Goal: Information Seeking & Learning: Learn about a topic

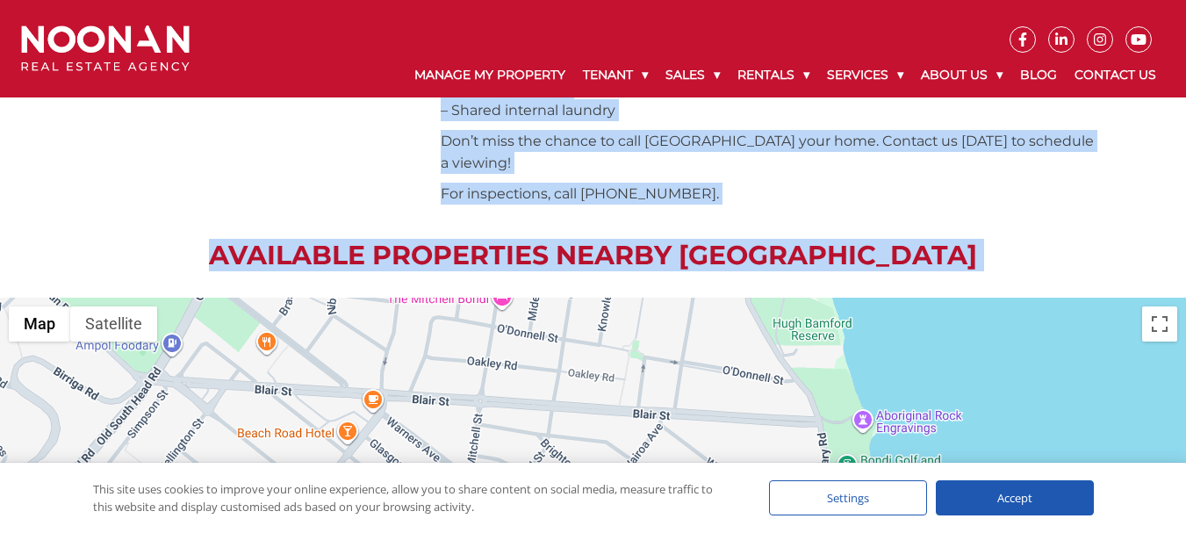
scroll to position [926, 0]
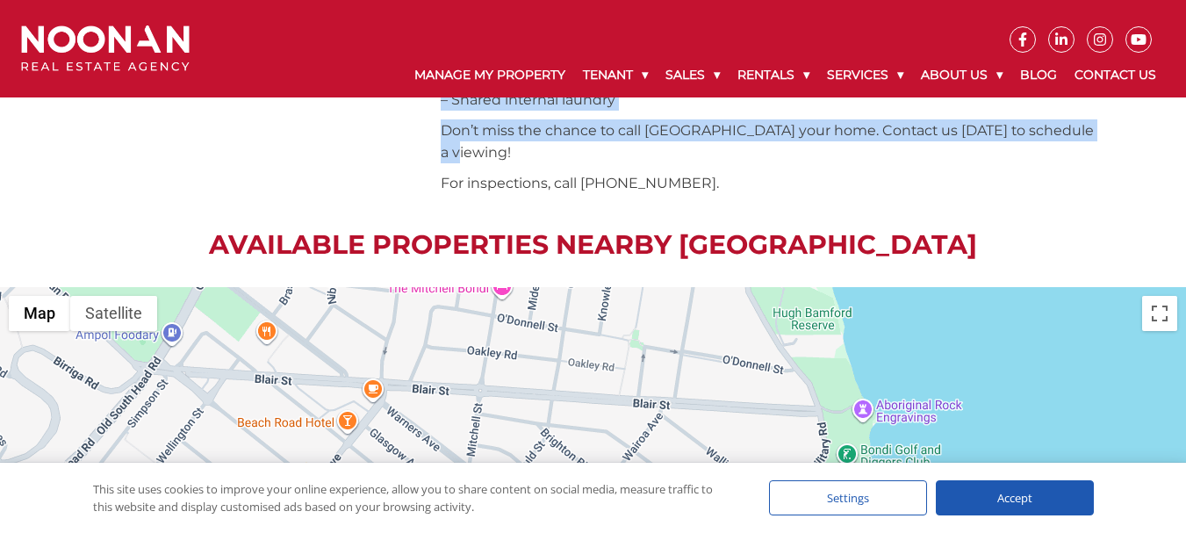
drag, startPoint x: 442, startPoint y: 166, endPoint x: 676, endPoint y: 149, distance: 234.0
copy div "[GEOGRAPHIC_DATA] in [GEOGRAPHIC_DATA] Discover the epitome of coastal living w…"
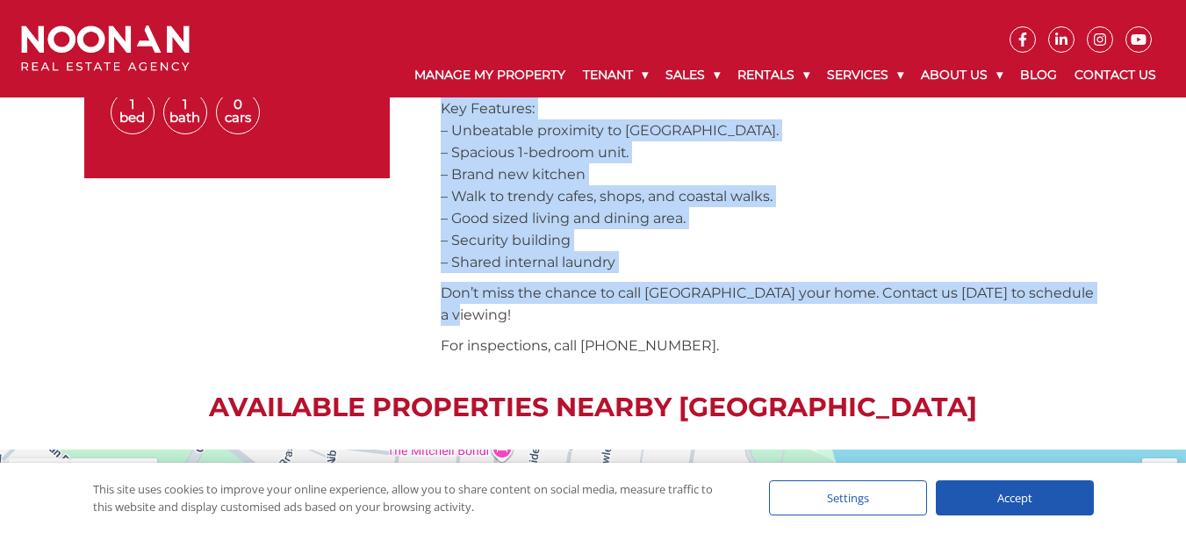
scroll to position [750, 0]
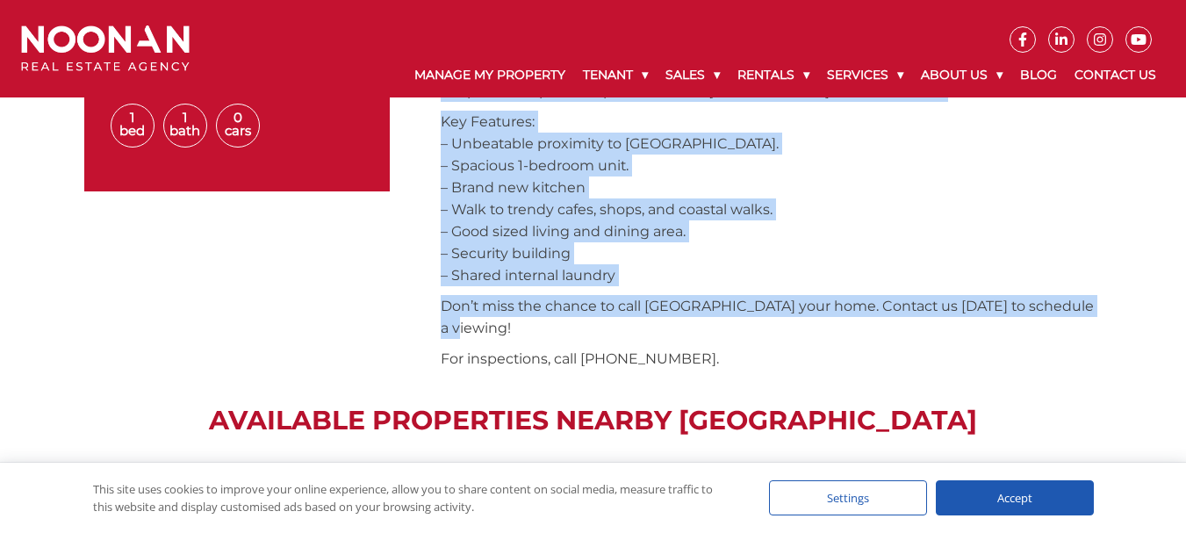
click at [572, 284] on p "Key Features: – Unbeatable proximity to [GEOGRAPHIC_DATA]. – Spacious 1-bedroom…" at bounding box center [772, 199] width 662 height 176
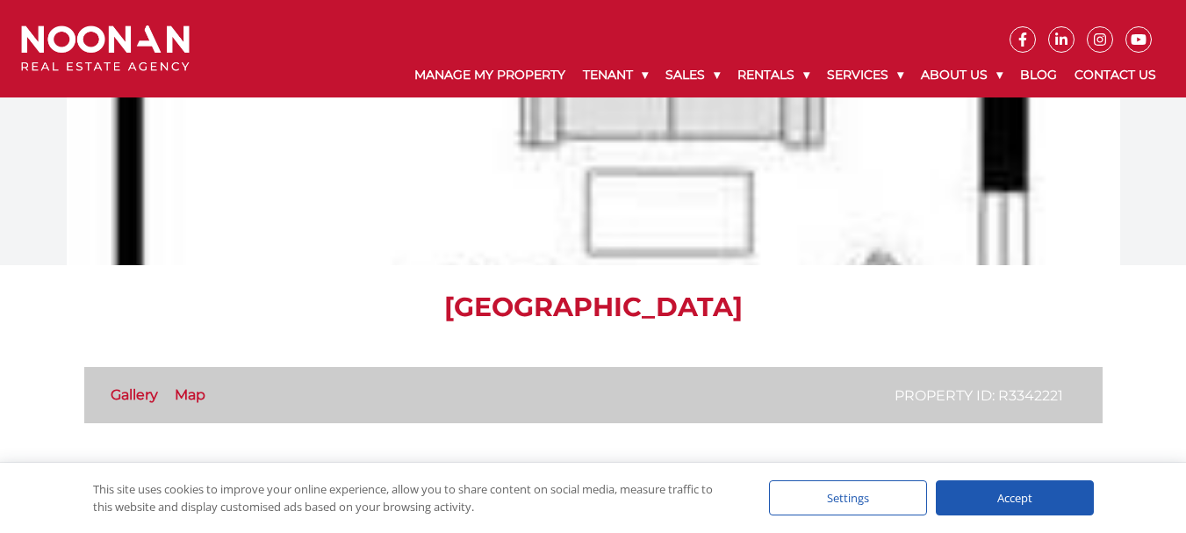
scroll to position [0, 0]
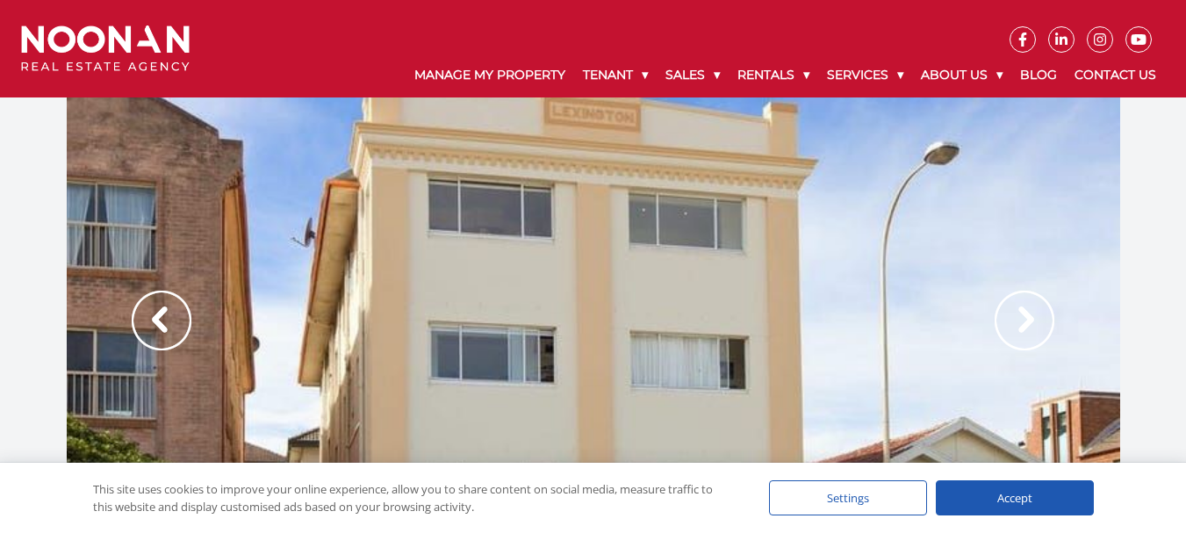
click at [562, 241] on div at bounding box center [593, 338] width 1053 height 483
click at [1019, 323] on img at bounding box center [1024, 320] width 60 height 60
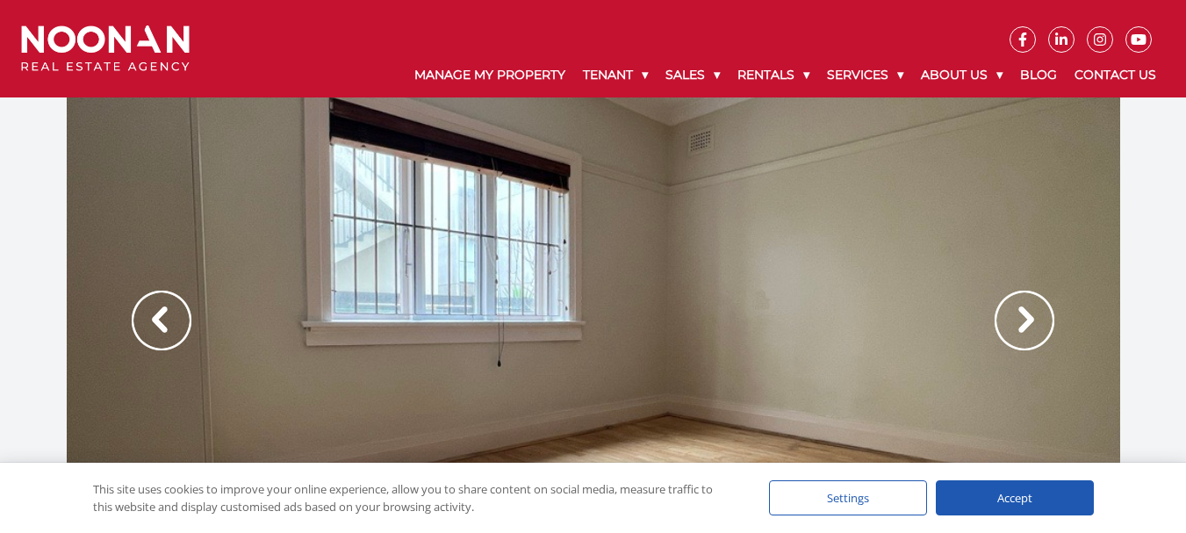
click at [663, 276] on div at bounding box center [593, 338] width 1053 height 483
click at [678, 270] on div at bounding box center [593, 338] width 1053 height 483
